Goal: Find specific page/section: Find specific page/section

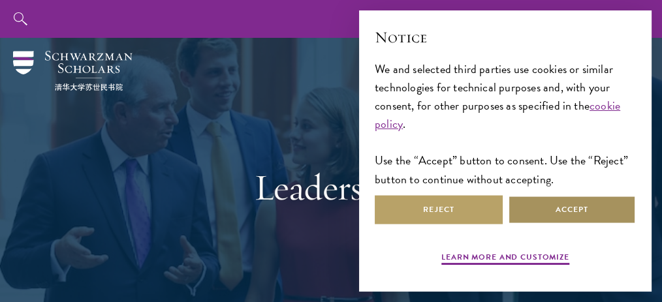
click at [566, 211] on button "Accept" at bounding box center [572, 209] width 128 height 29
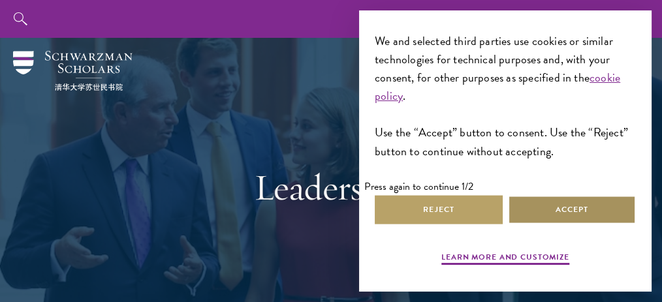
click at [566, 211] on button "Accept" at bounding box center [572, 209] width 128 height 29
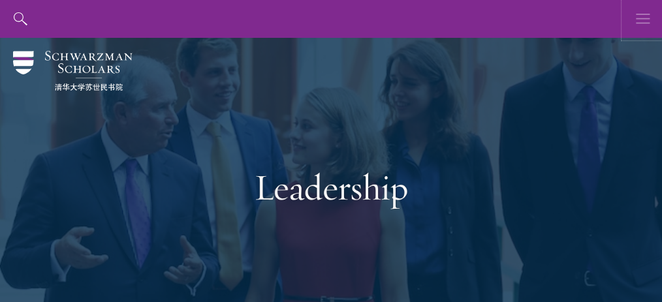
click at [636, 18] on icon "button" at bounding box center [643, 19] width 14 height 38
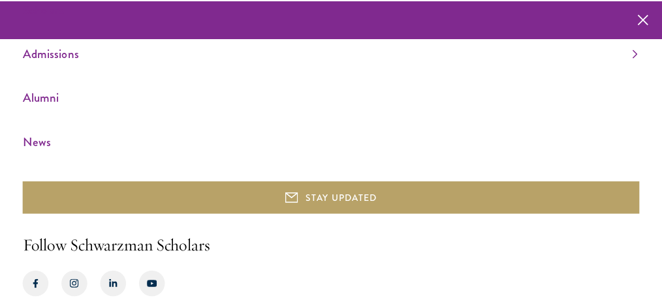
scroll to position [133, 0]
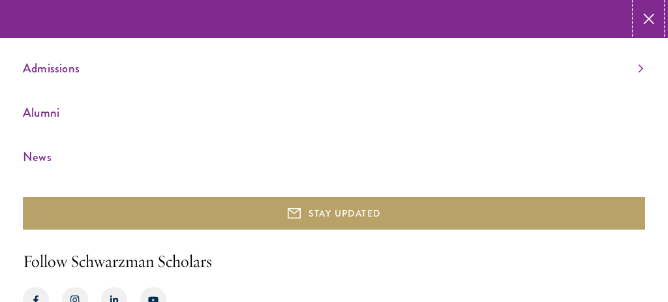
click at [641, 19] on button "button" at bounding box center [649, 19] width 26 height 38
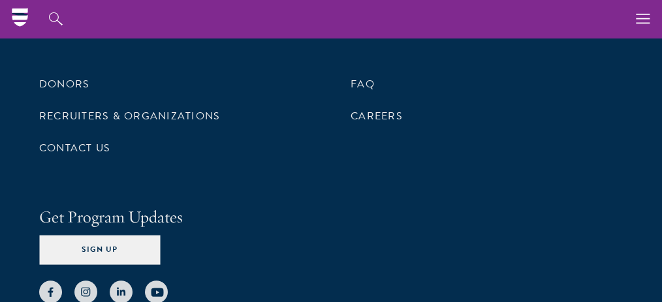
scroll to position [5356, 0]
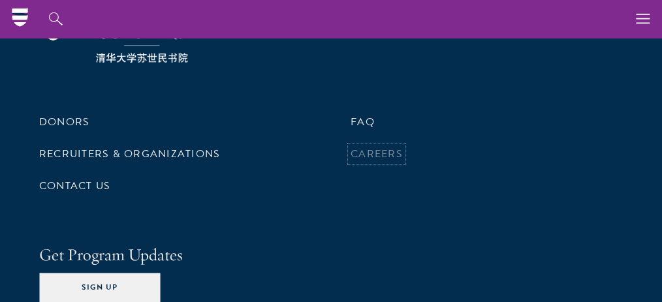
click at [393, 146] on link "Careers" at bounding box center [376, 154] width 52 height 16
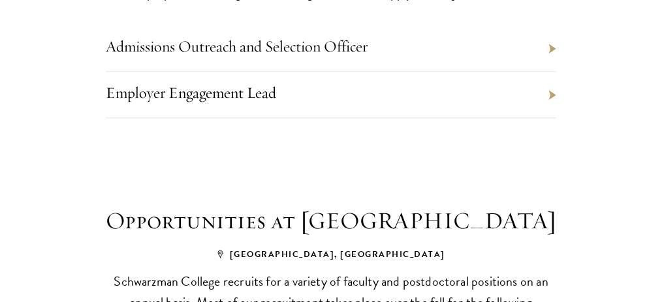
scroll to position [739, 0]
